Goal: Information Seeking & Learning: Find specific page/section

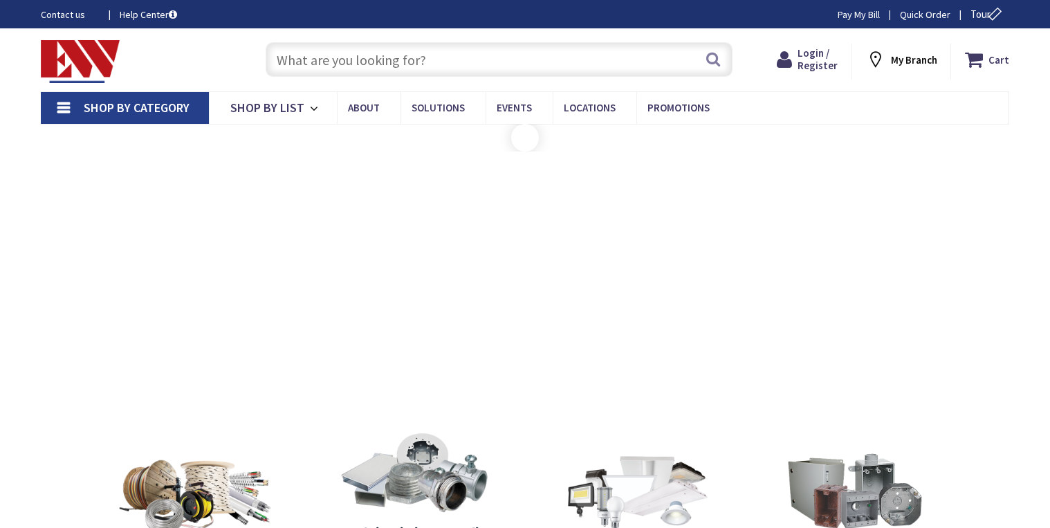
type input "[GEOGRAPHIC_DATA][STREET_ADDRESS][GEOGRAPHIC_DATA]"
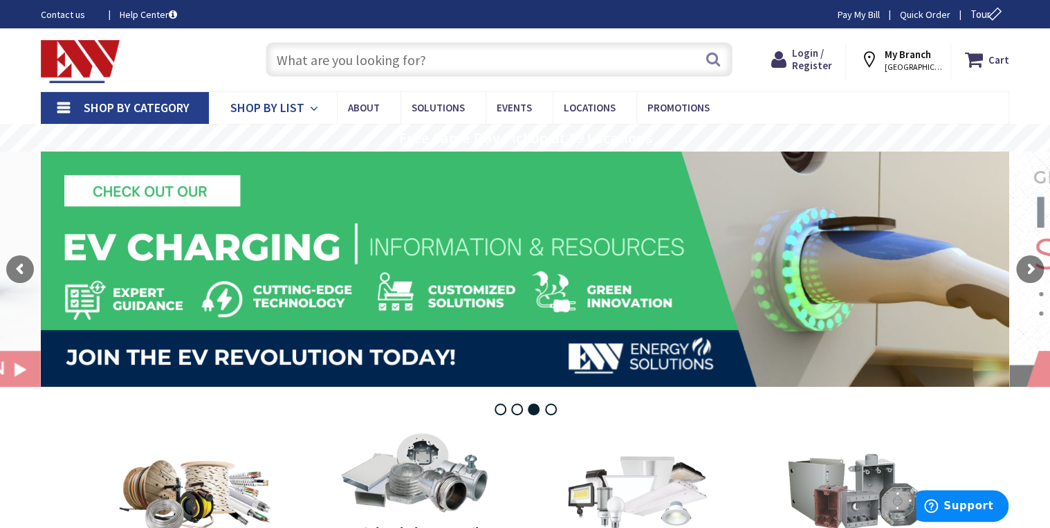
click at [296, 105] on span "Shop By List" at bounding box center [267, 108] width 74 height 16
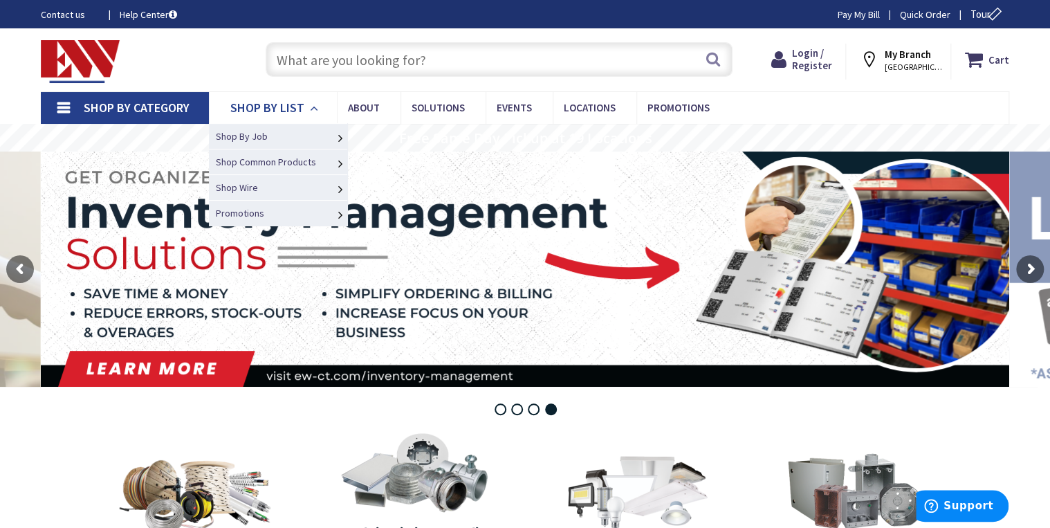
click at [296, 106] on span "Shop By List" at bounding box center [267, 108] width 74 height 16
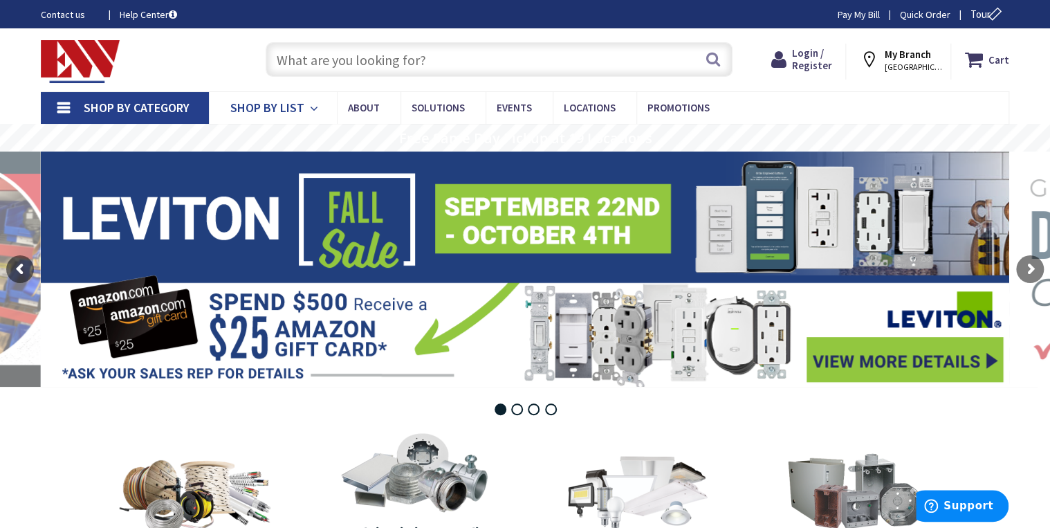
click at [298, 110] on span "Shop By List" at bounding box center [267, 108] width 74 height 16
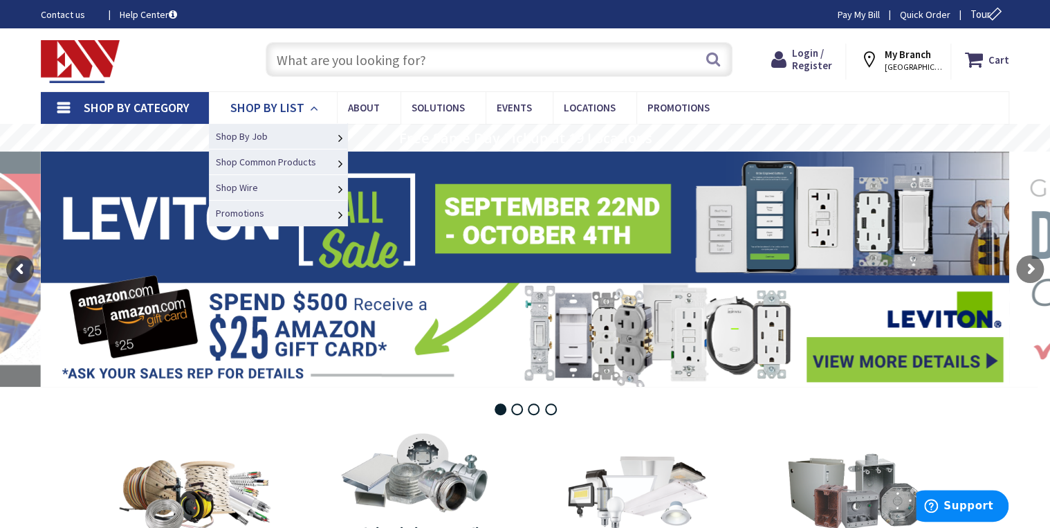
click at [298, 110] on span "Shop By List" at bounding box center [267, 108] width 74 height 16
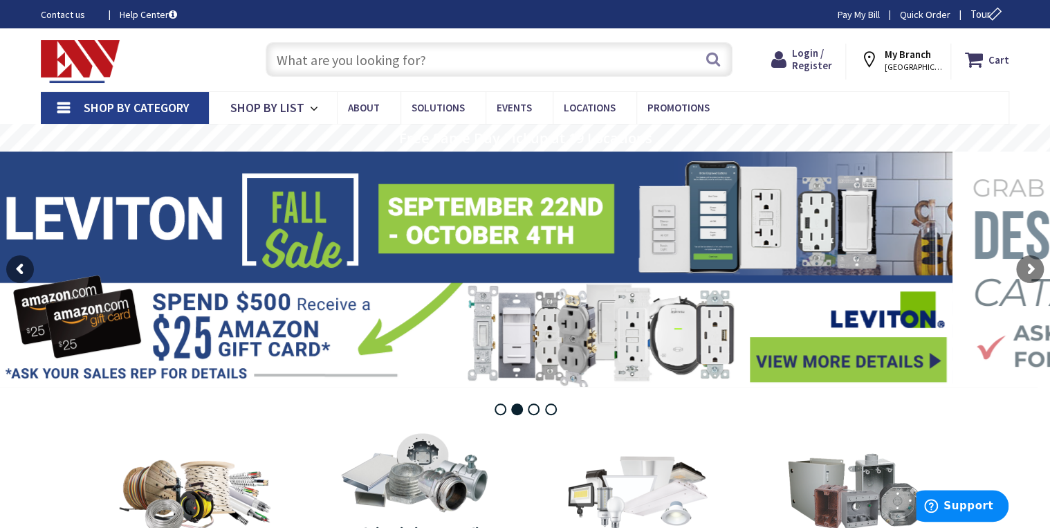
click at [329, 64] on input "text" at bounding box center [499, 59] width 467 height 35
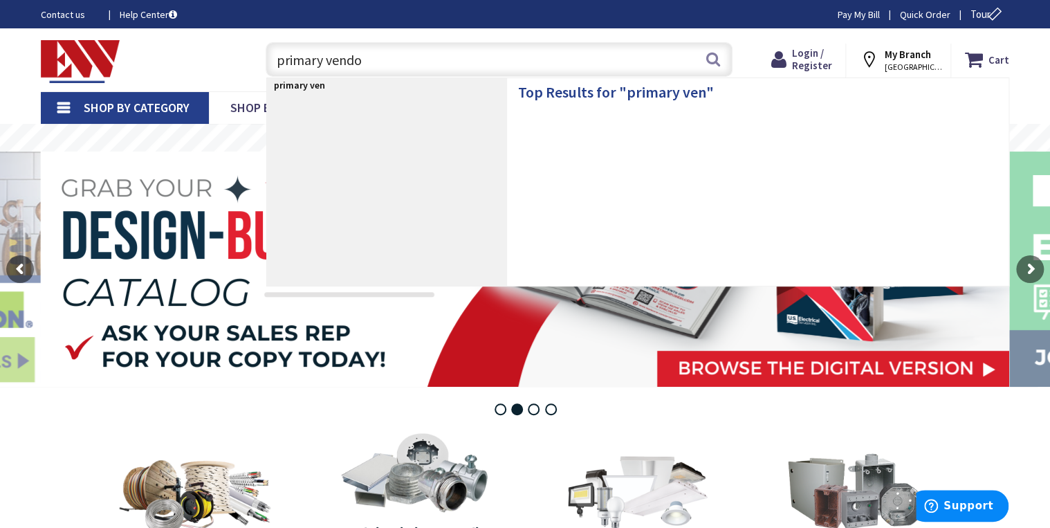
type input "primary vendor"
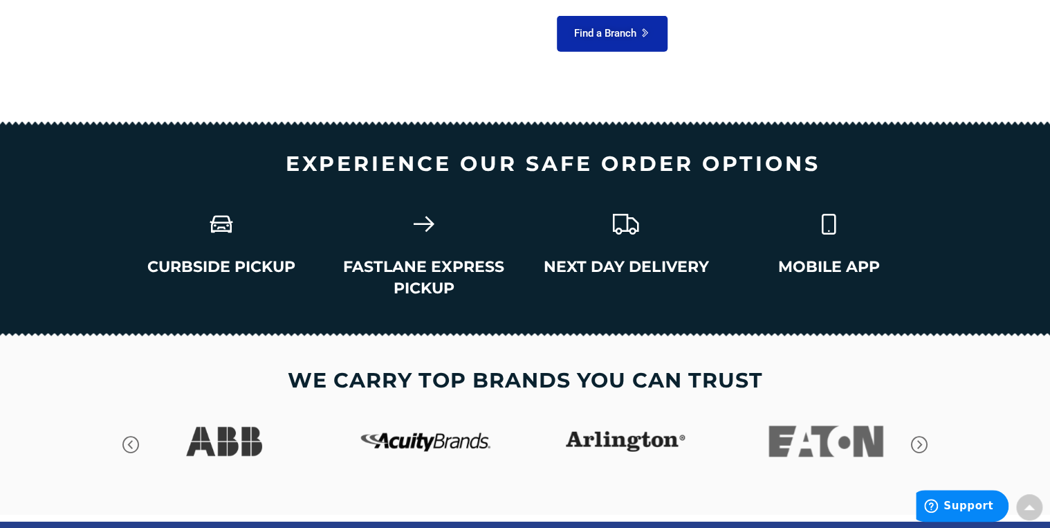
scroll to position [2009, 0]
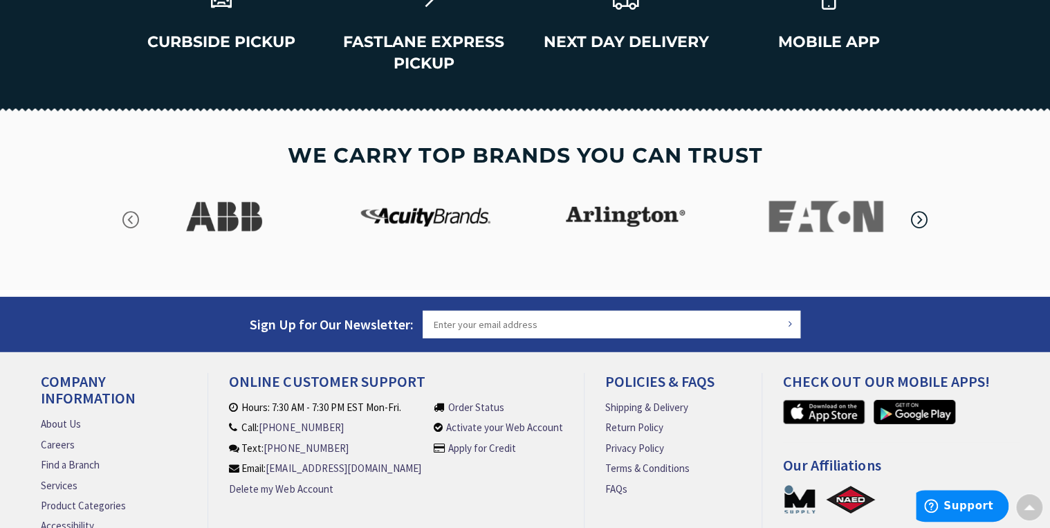
click at [922, 210] on icon "button" at bounding box center [919, 220] width 21 height 21
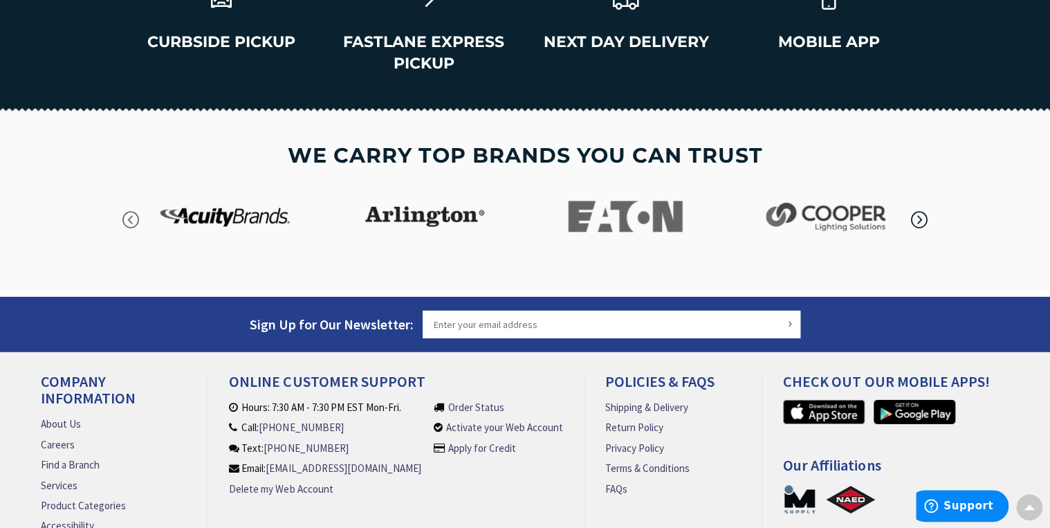
click at [922, 210] on icon "button" at bounding box center [919, 220] width 21 height 21
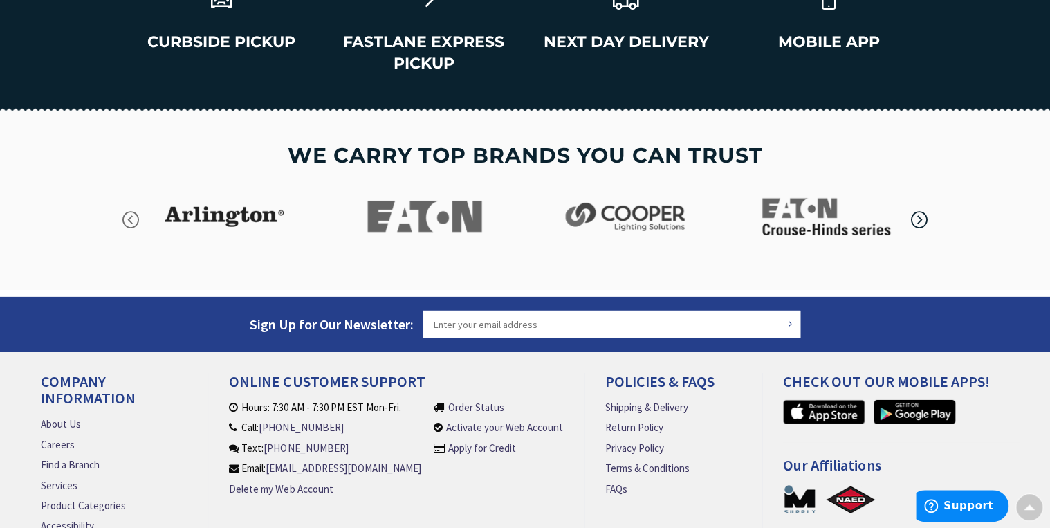
click at [922, 210] on icon "button" at bounding box center [919, 220] width 21 height 21
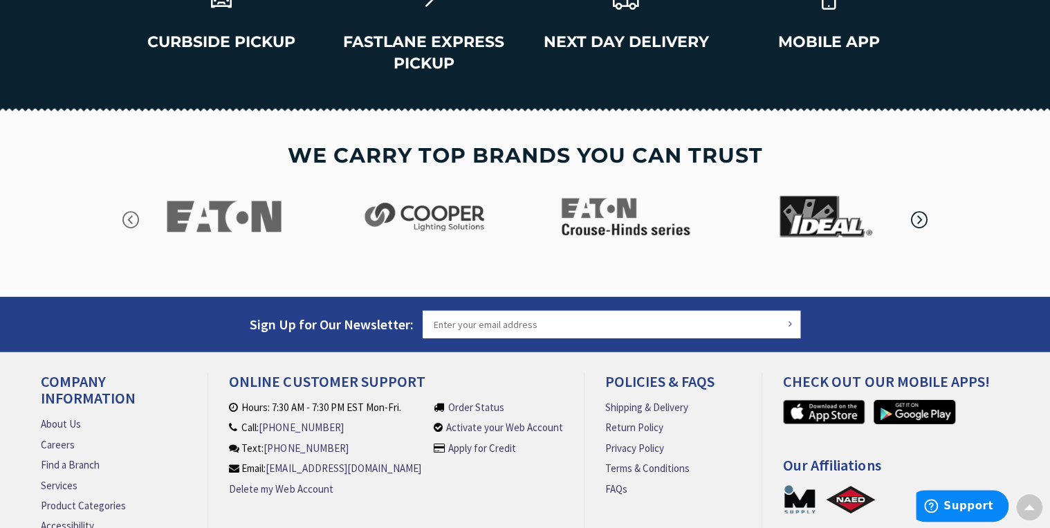
click at [922, 210] on icon "button" at bounding box center [919, 220] width 21 height 21
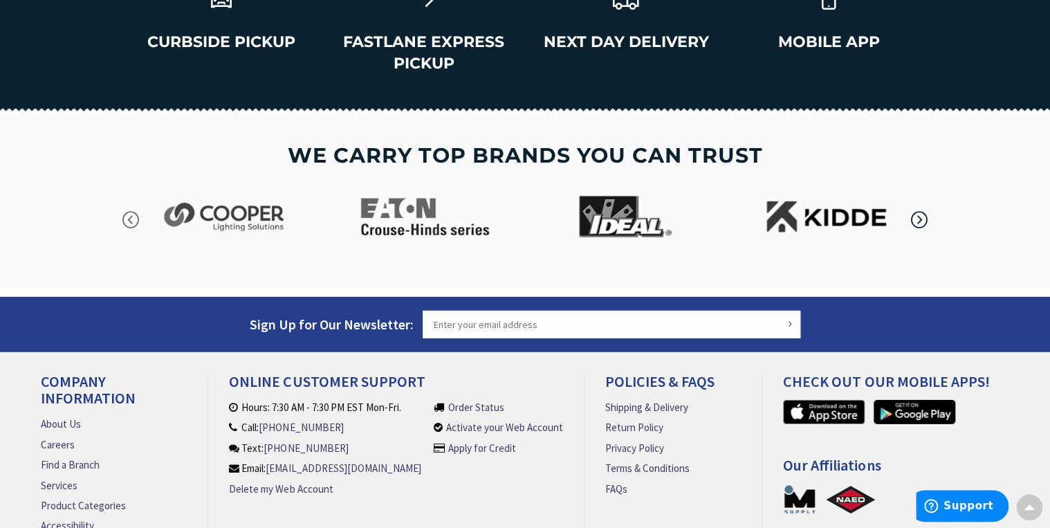
click at [922, 210] on icon "button" at bounding box center [919, 220] width 21 height 21
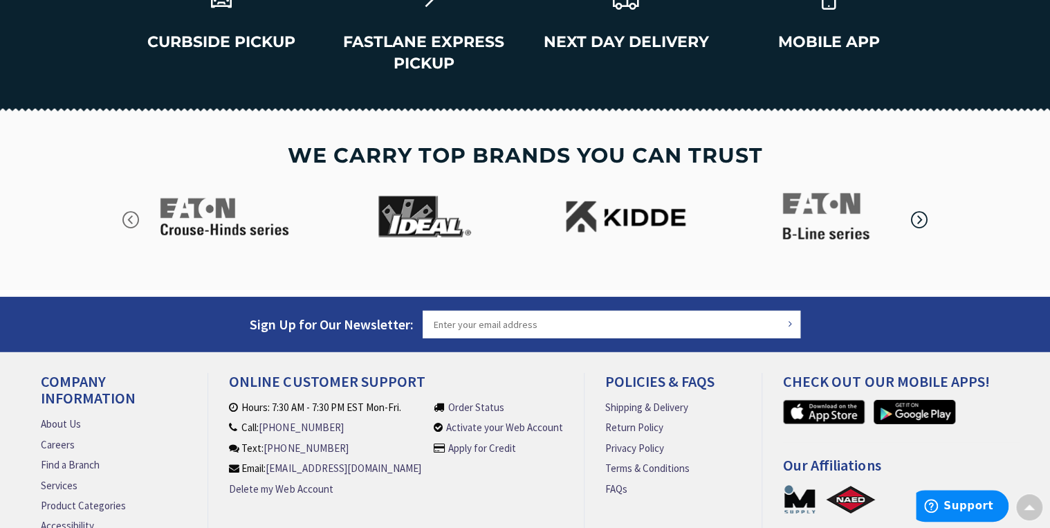
click at [922, 210] on icon "button" at bounding box center [919, 220] width 21 height 21
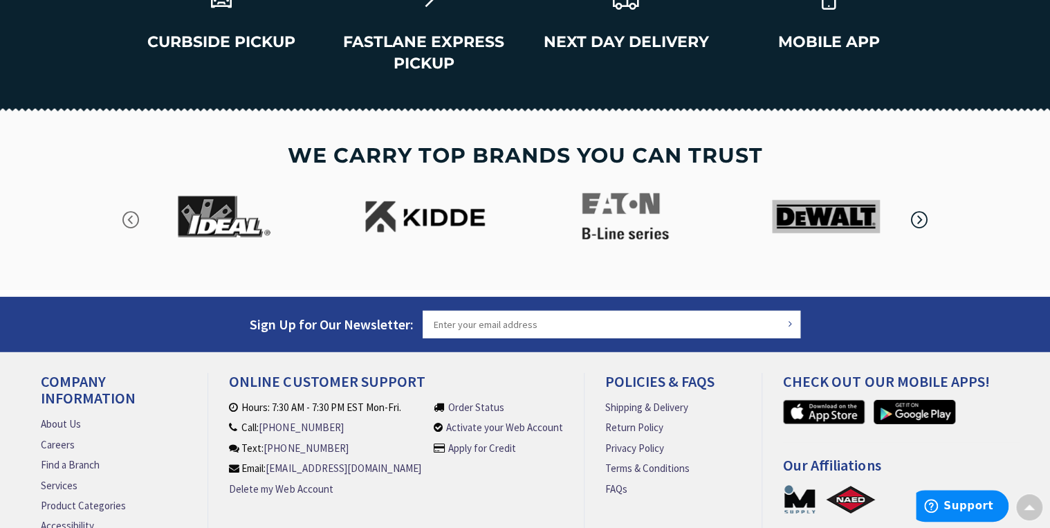
click at [922, 210] on icon "button" at bounding box center [919, 220] width 21 height 21
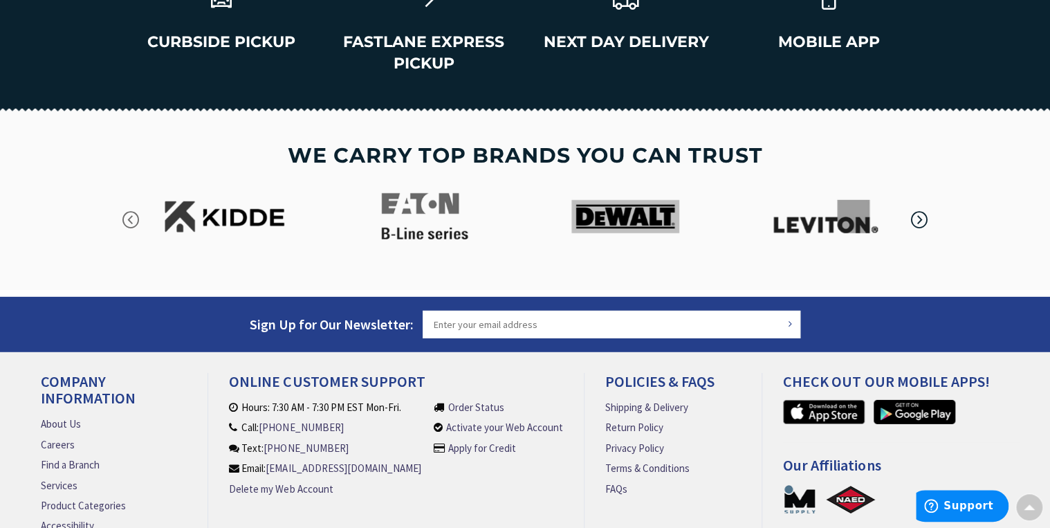
click at [922, 210] on icon "button" at bounding box center [919, 220] width 21 height 21
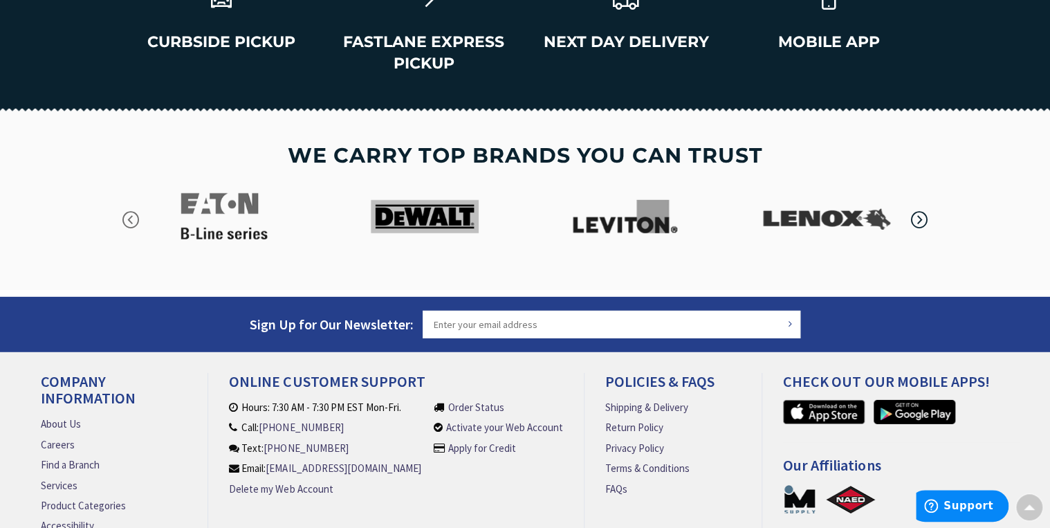
click at [922, 210] on icon "button" at bounding box center [919, 220] width 21 height 21
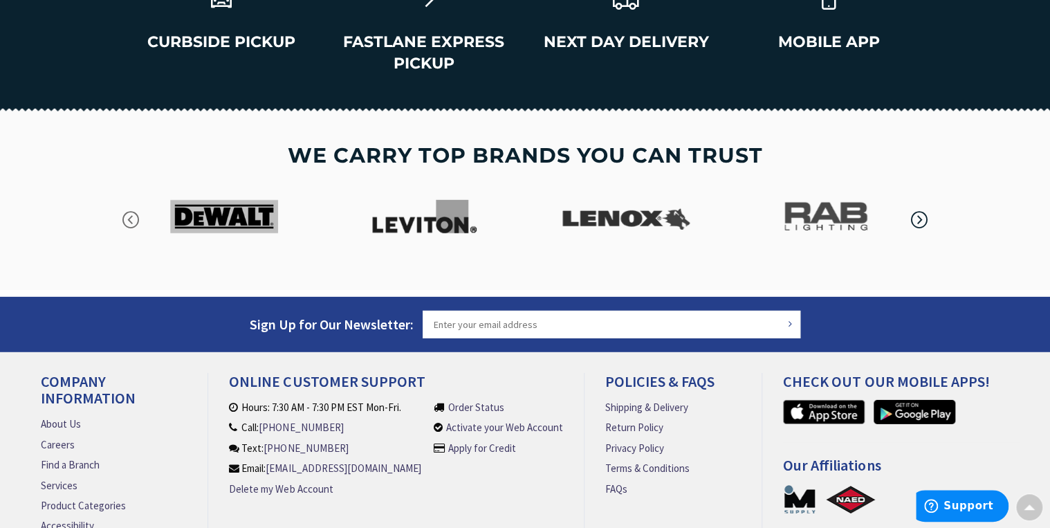
click at [922, 210] on icon "button" at bounding box center [919, 220] width 21 height 21
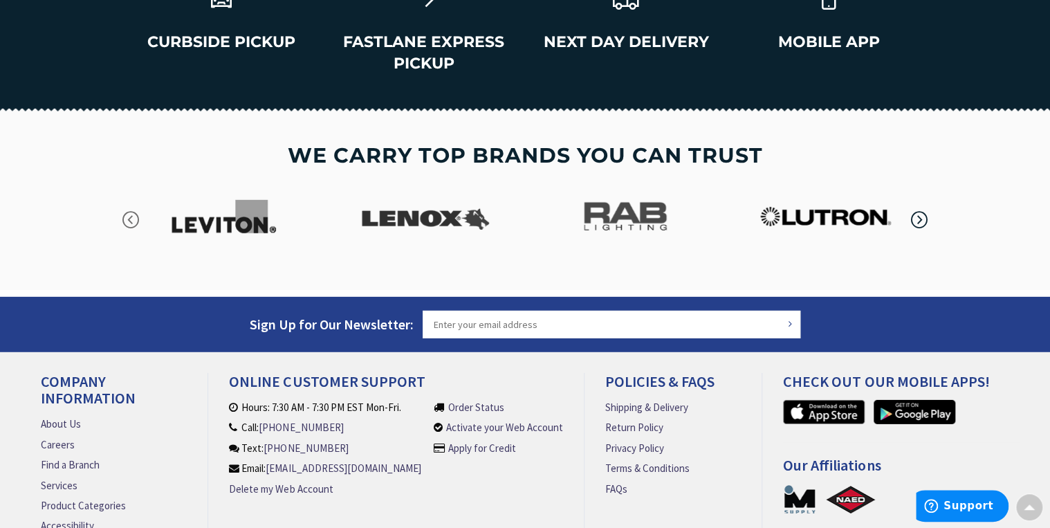
click at [922, 210] on icon "button" at bounding box center [919, 220] width 21 height 21
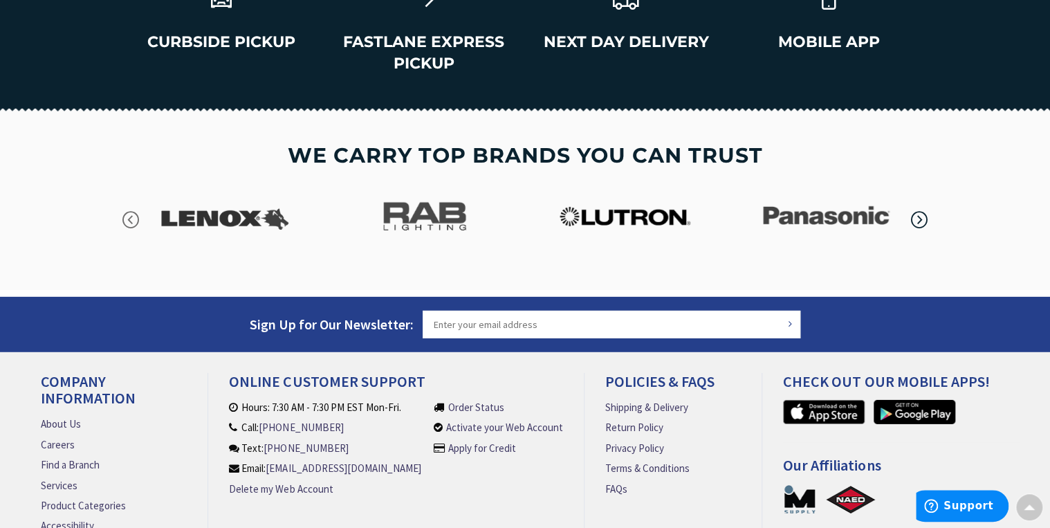
click at [922, 210] on icon "button" at bounding box center [919, 220] width 21 height 21
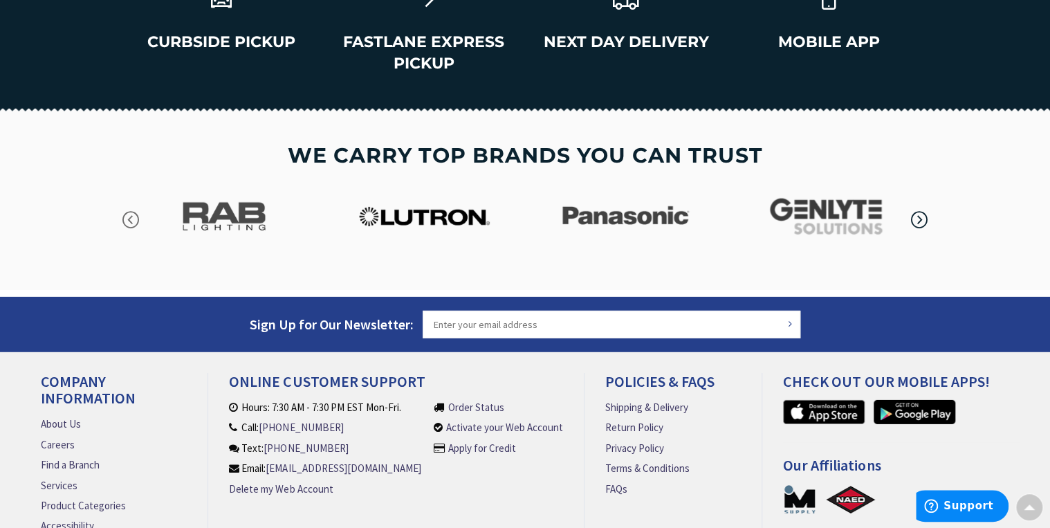
click at [922, 210] on icon "button" at bounding box center [919, 220] width 21 height 21
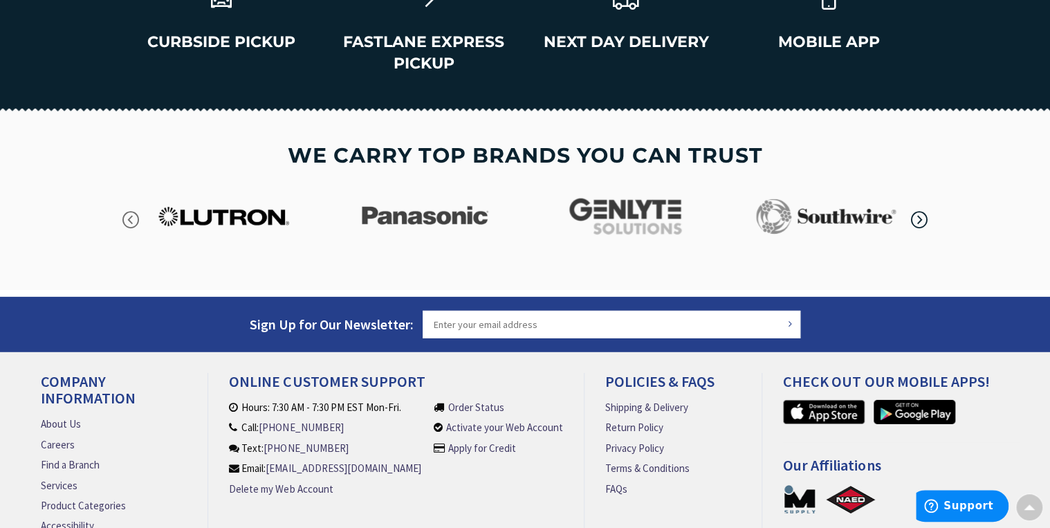
click at [922, 210] on icon "button" at bounding box center [919, 220] width 21 height 21
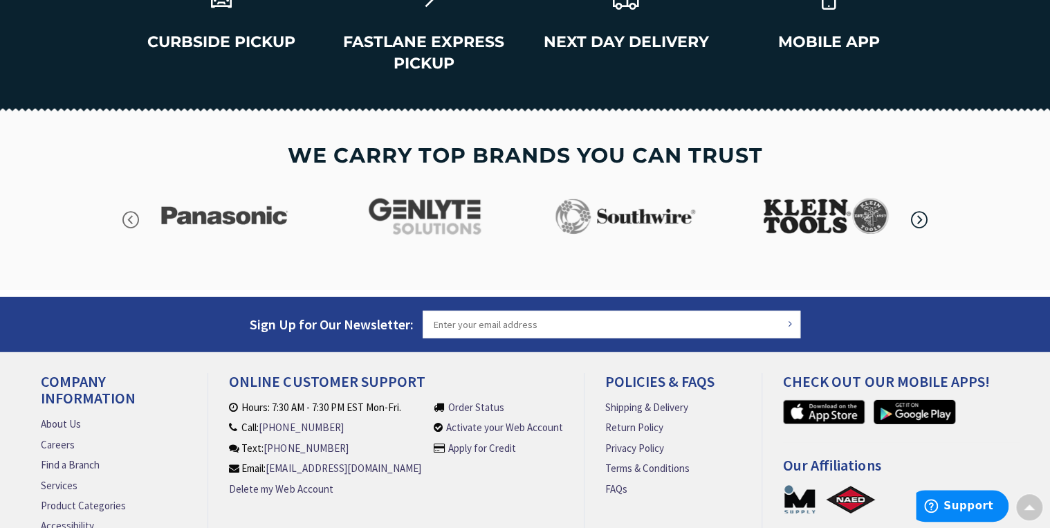
click at [922, 210] on icon "button" at bounding box center [919, 220] width 21 height 21
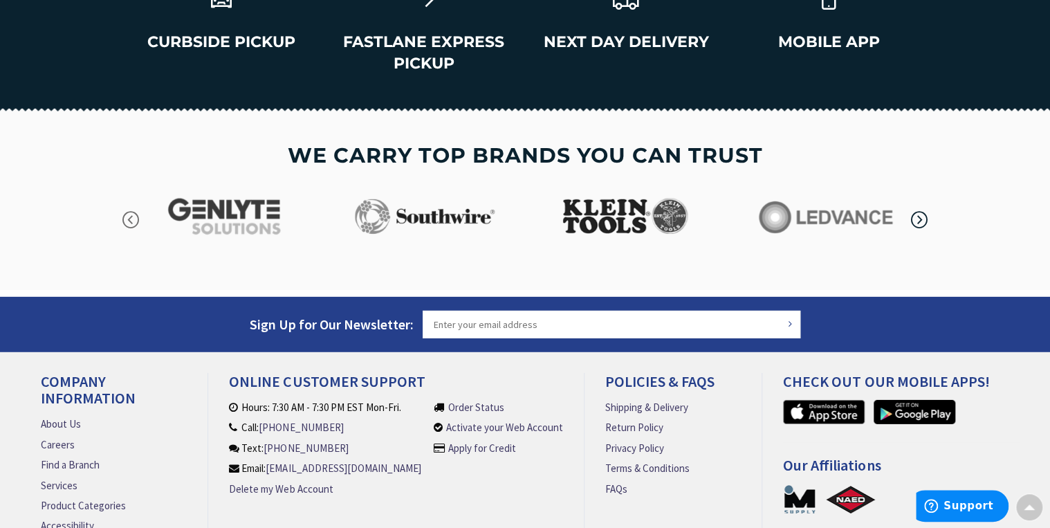
click at [922, 210] on icon "button" at bounding box center [919, 220] width 21 height 21
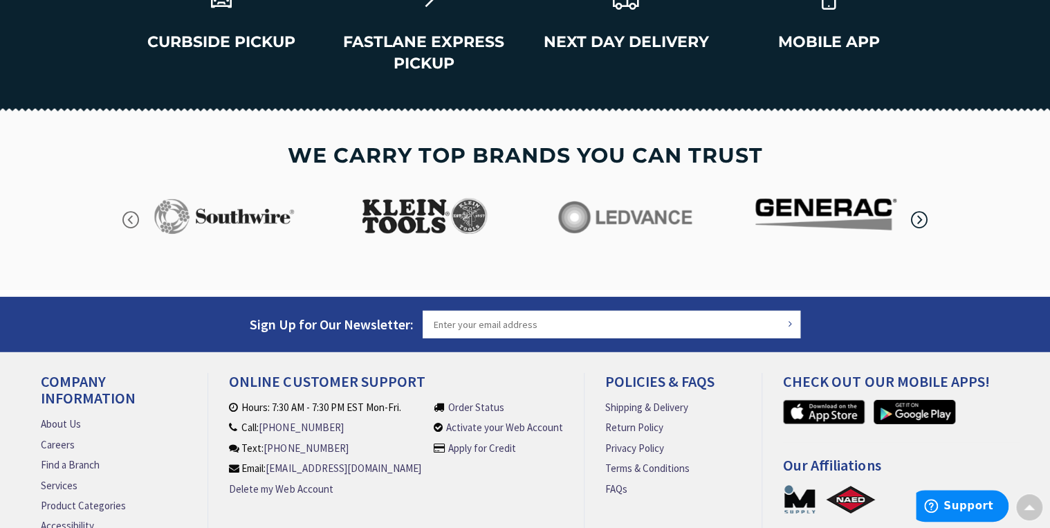
click at [922, 210] on icon "button" at bounding box center [919, 220] width 21 height 21
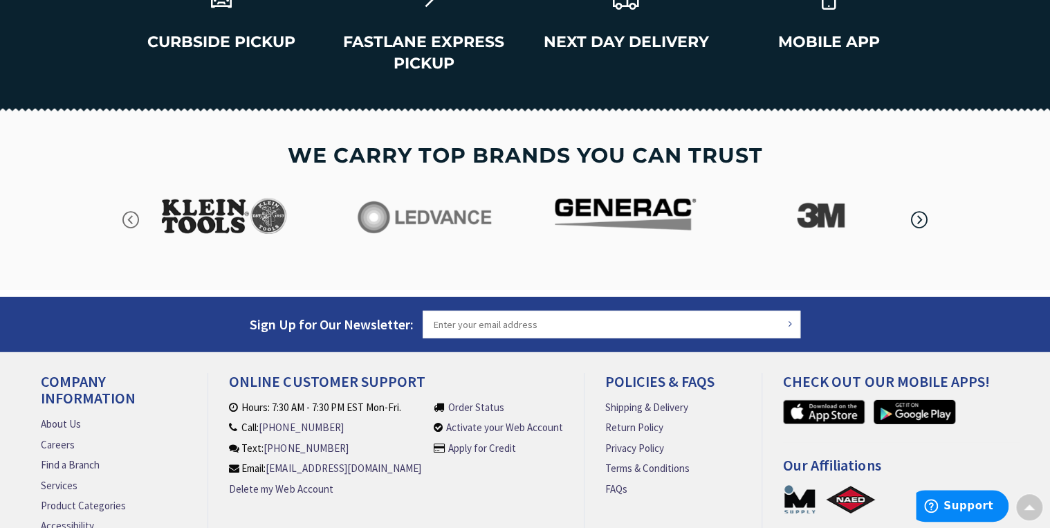
click at [922, 210] on icon "button" at bounding box center [919, 220] width 21 height 21
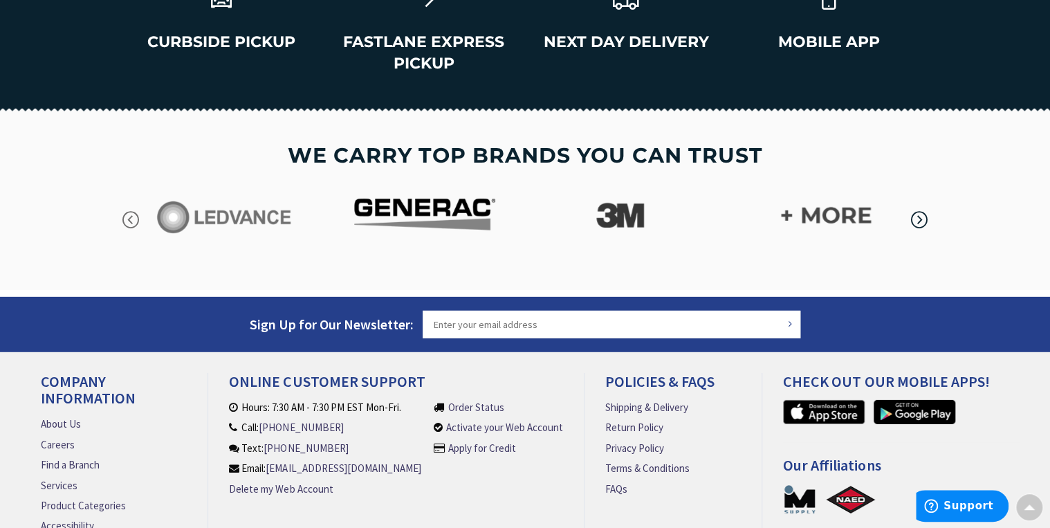
click at [922, 210] on icon "button" at bounding box center [919, 220] width 21 height 21
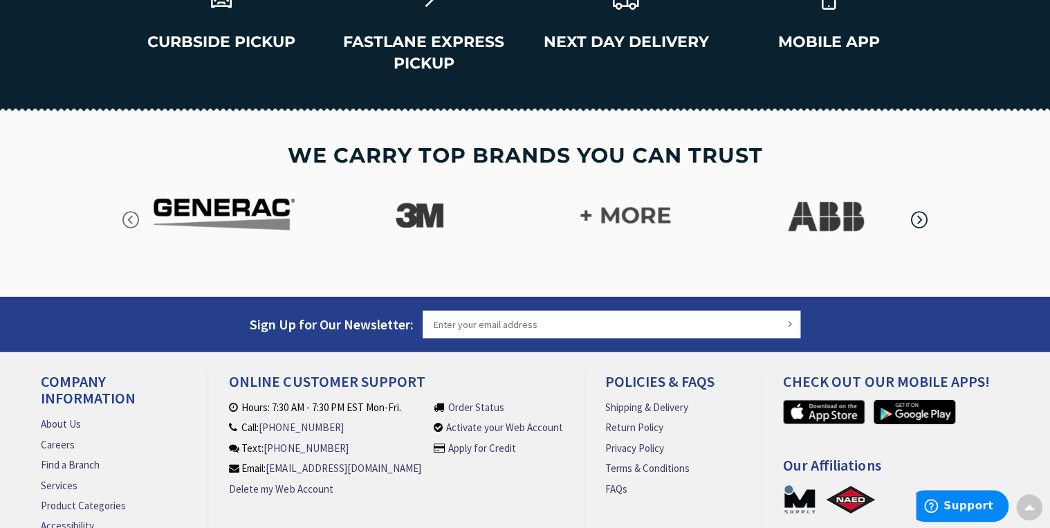
click at [922, 210] on icon "button" at bounding box center [919, 220] width 21 height 21
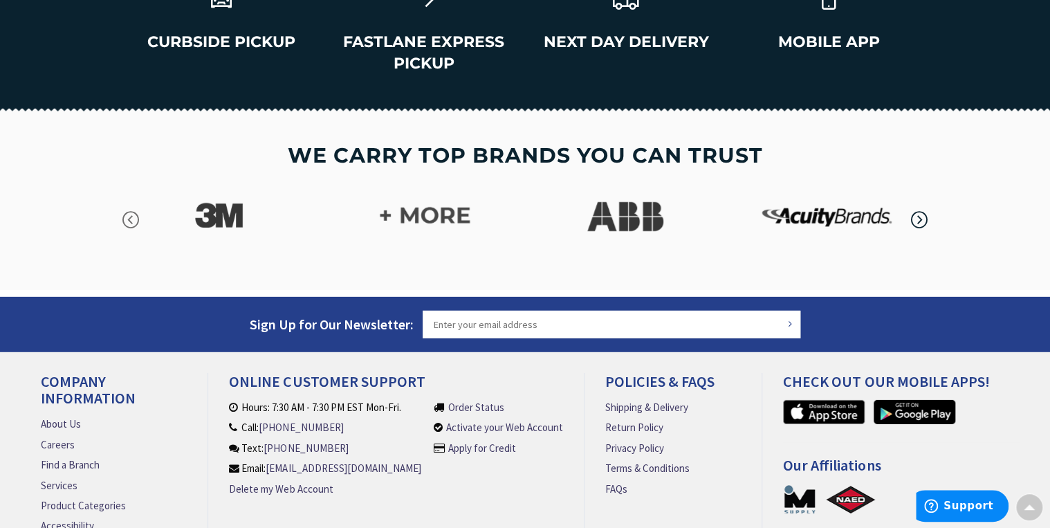
click at [922, 210] on icon "button" at bounding box center [919, 220] width 21 height 21
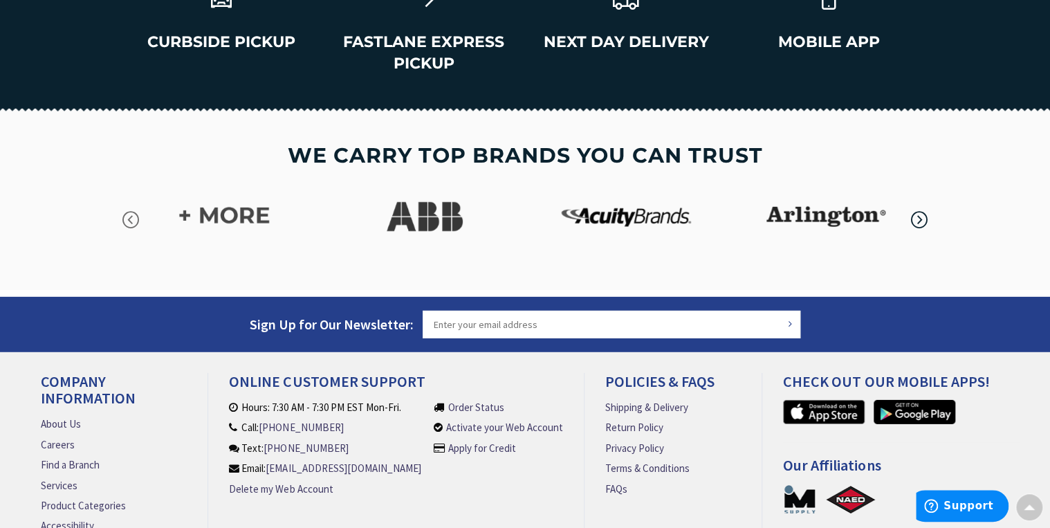
click at [922, 210] on icon "button" at bounding box center [919, 220] width 21 height 21
